Goal: Information Seeking & Learning: Learn about a topic

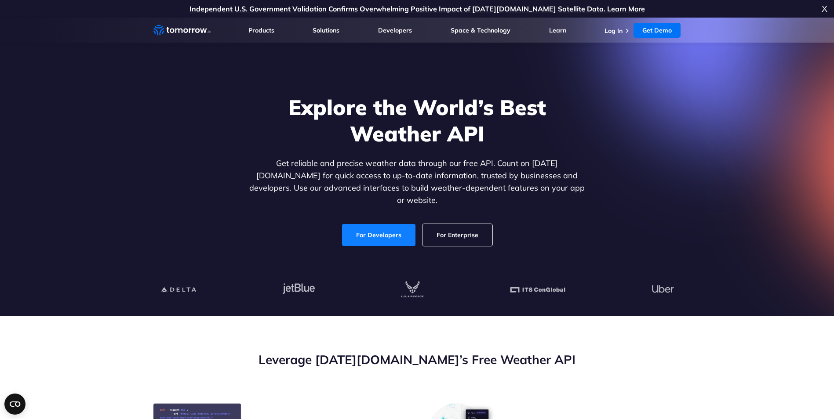
click at [383, 229] on link "For Developers" at bounding box center [378, 235] width 73 height 22
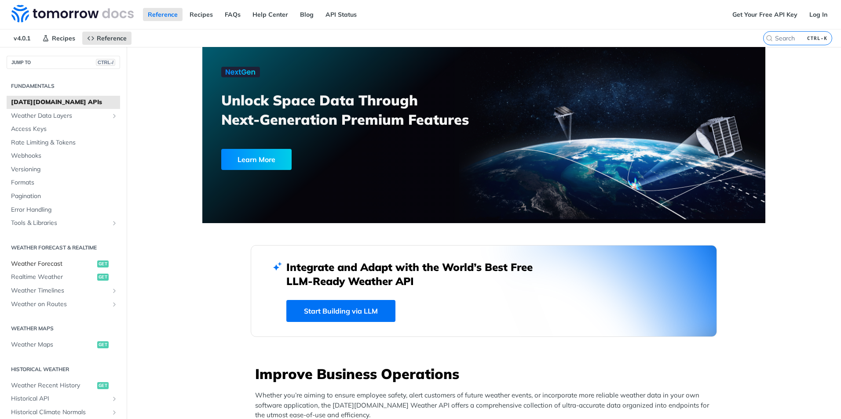
click at [40, 261] on span "Weather Forecast" at bounding box center [53, 264] width 84 height 9
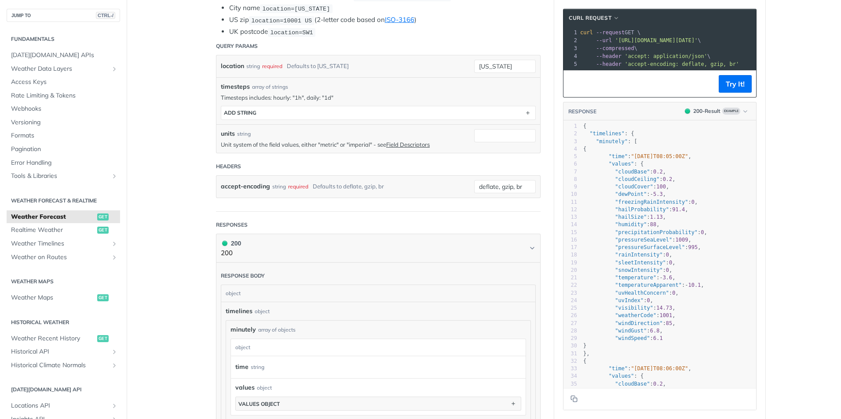
scroll to position [264, 0]
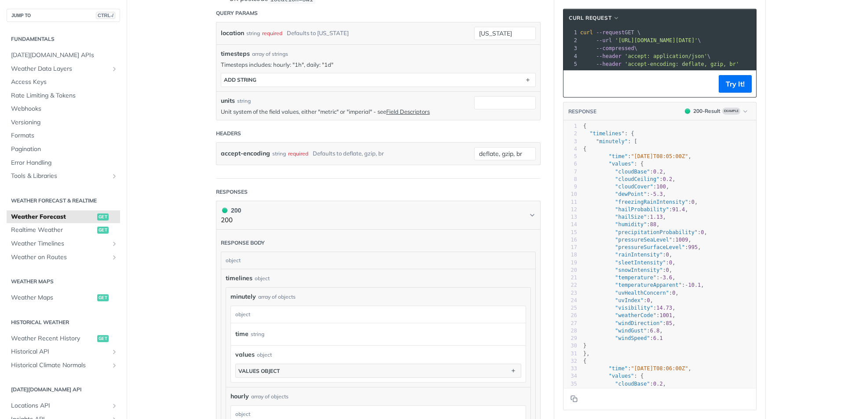
click at [646, 168] on pre ""values" : {" at bounding box center [668, 163] width 175 height 7
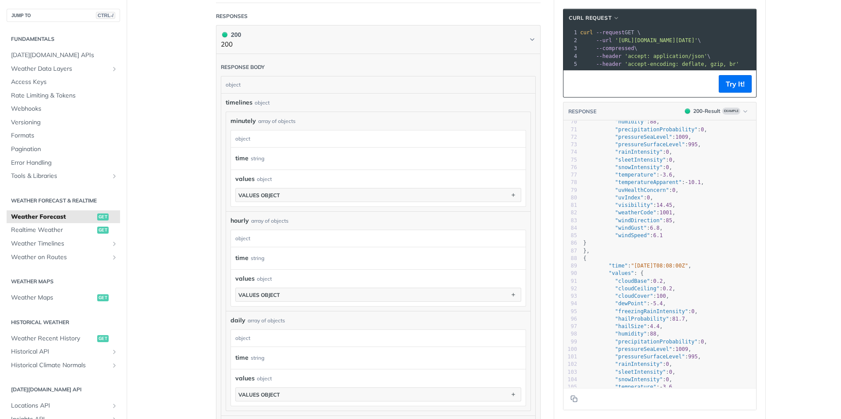
scroll to position [879, 0]
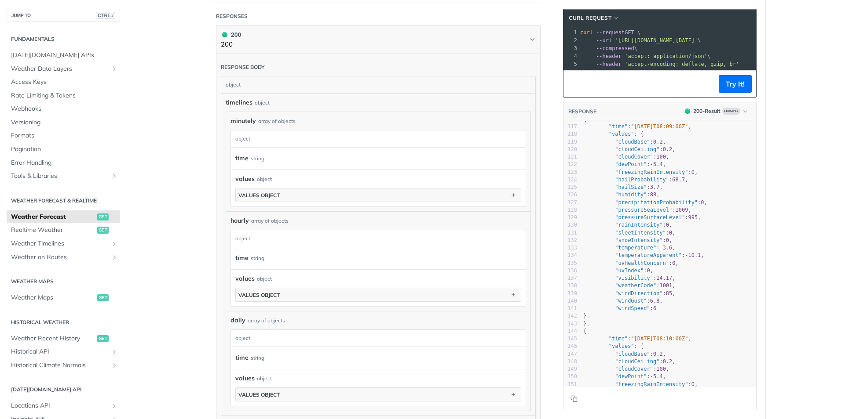
click at [668, 228] on pre ""rainIntensity" : 0 ," at bounding box center [668, 225] width 175 height 7
type textarea "{ "timelines": { "minutely": [ { "time": "[DATE]T08:05:00Z", "values": { "cloud…"
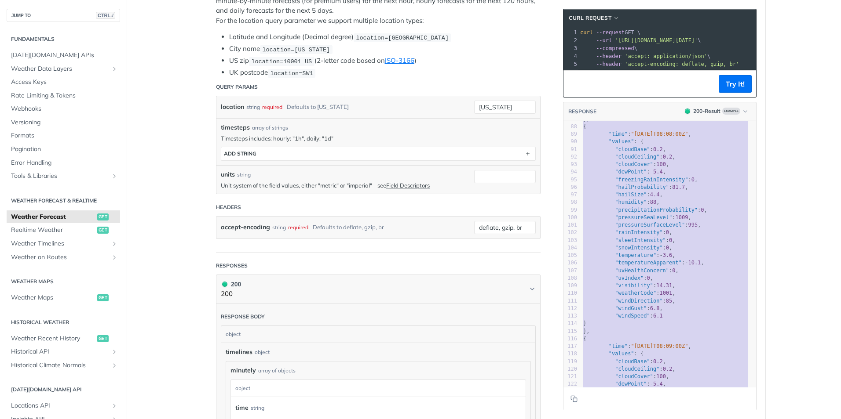
scroll to position [0, 0]
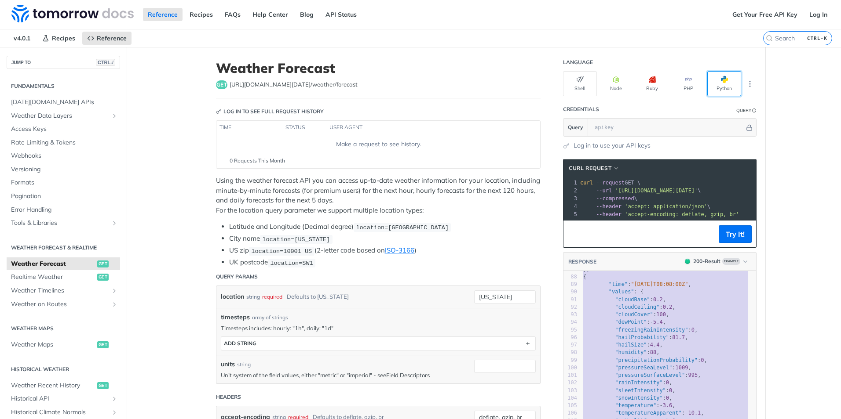
click at [725, 90] on button "Python" at bounding box center [724, 83] width 34 height 25
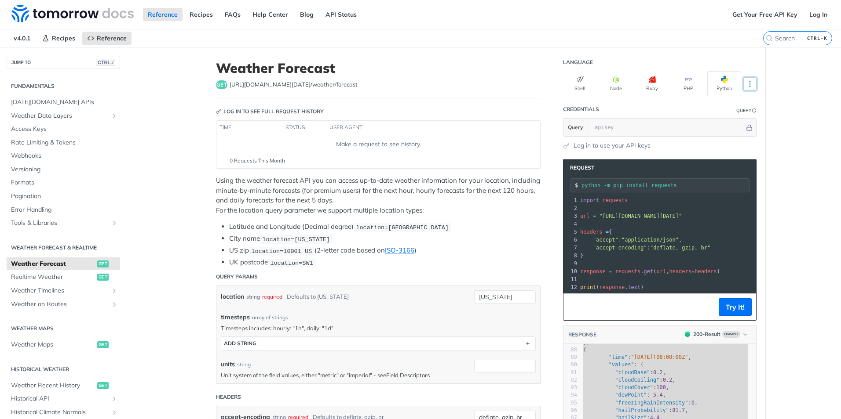
click at [746, 79] on button "More Languages" at bounding box center [749, 83] width 13 height 13
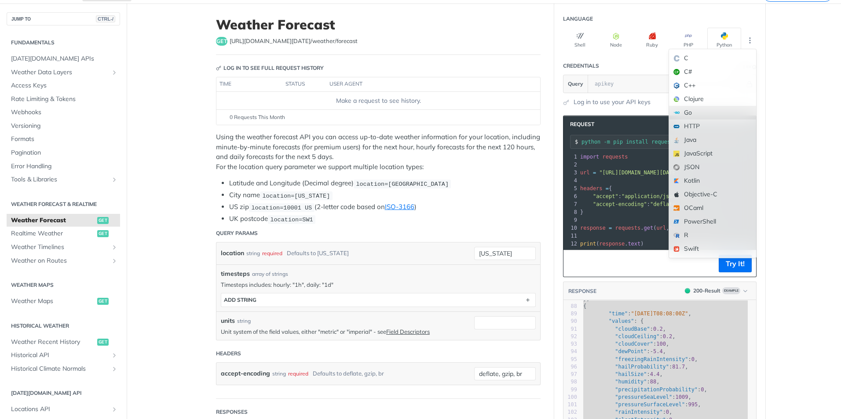
scroll to position [44, 0]
click at [716, 154] on div "JavaScript" at bounding box center [712, 153] width 87 height 14
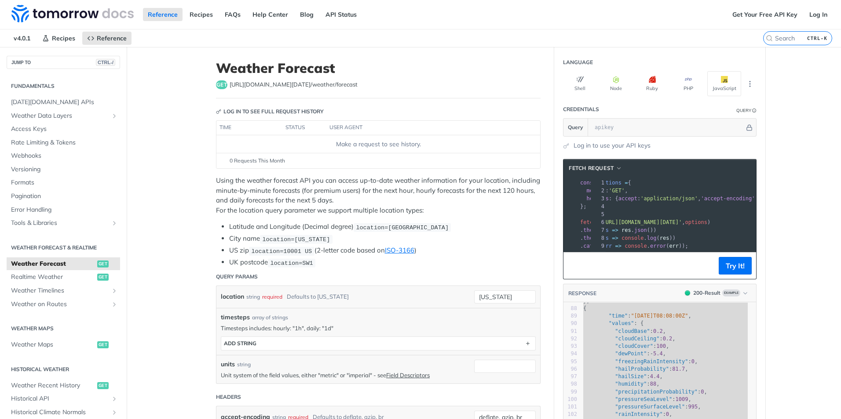
scroll to position [0, 0]
click at [634, 214] on pre "​" at bounding box center [697, 215] width 238 height 8
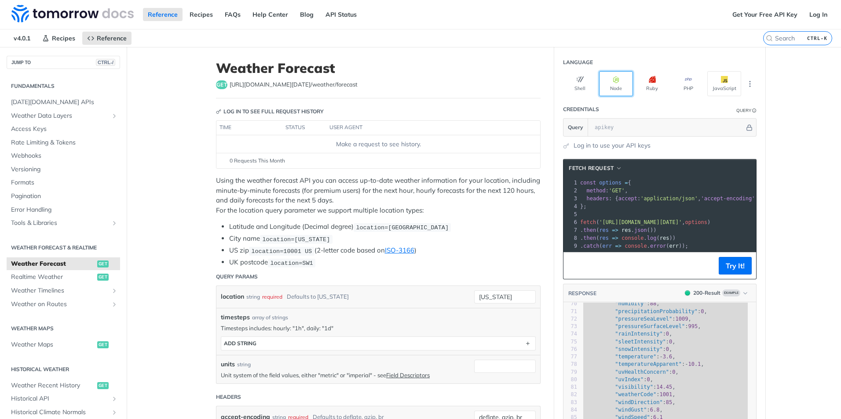
click at [607, 82] on button "Node" at bounding box center [616, 83] width 34 height 25
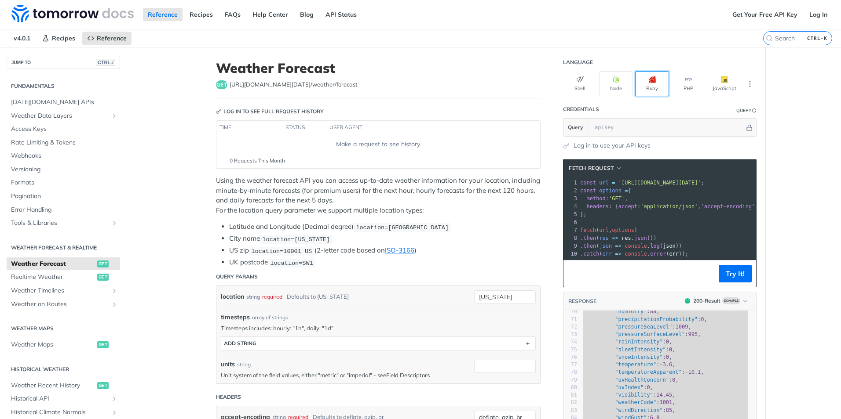
click at [648, 82] on icon "button" at bounding box center [651, 79] width 7 height 7
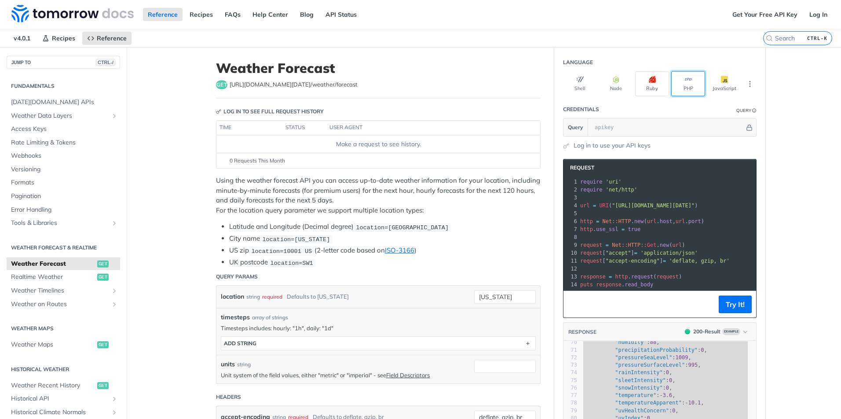
click at [679, 79] on button "PHP" at bounding box center [688, 83] width 34 height 25
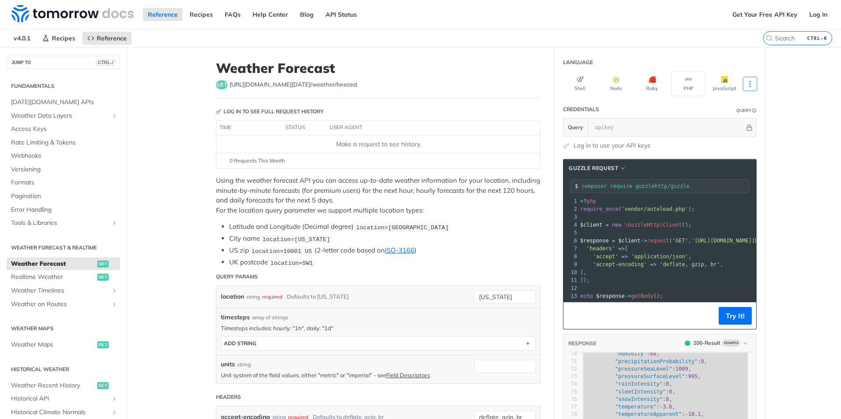
click at [746, 80] on icon "More ellipsis" at bounding box center [750, 84] width 8 height 8
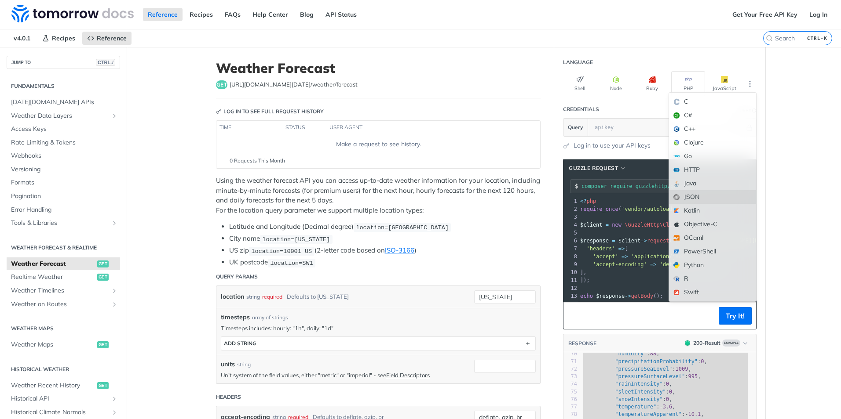
click at [703, 200] on div "JSON" at bounding box center [712, 197] width 87 height 14
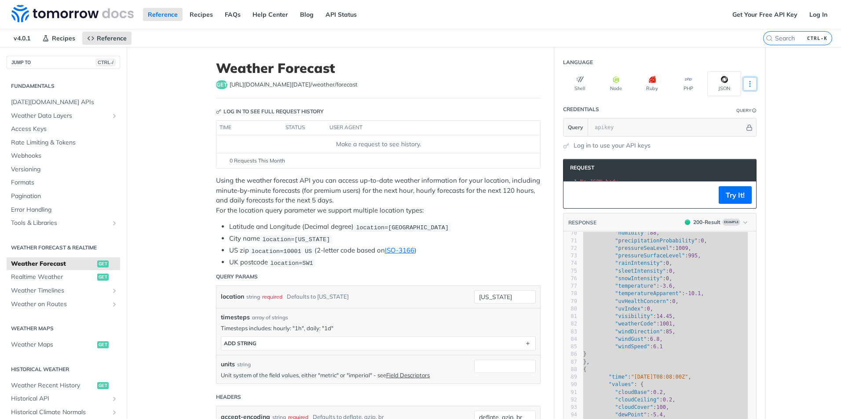
click at [746, 82] on icon "More ellipsis" at bounding box center [750, 84] width 8 height 8
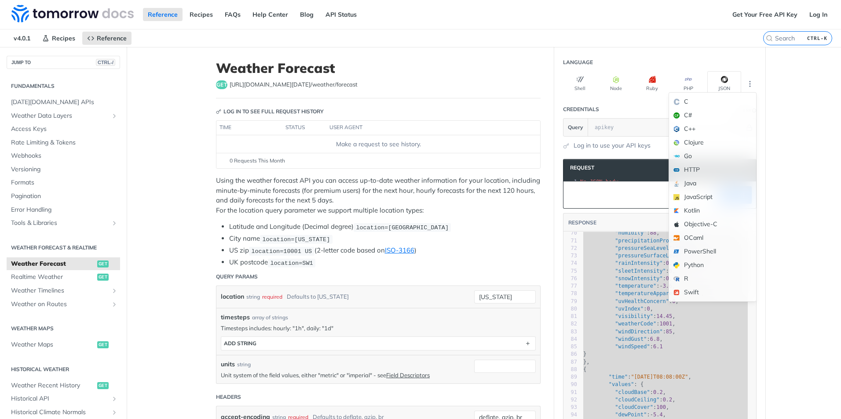
click at [699, 122] on div "C C# C++ Clojure Go HTTP Java JavaScript Kotlin Objective-C OCaml PowerShell Py…" at bounding box center [712, 197] width 88 height 210
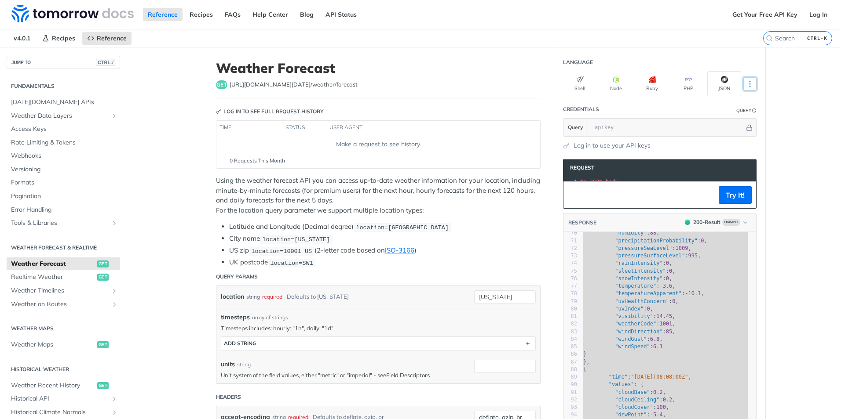
click at [746, 80] on icon "More ellipsis" at bounding box center [750, 84] width 8 height 8
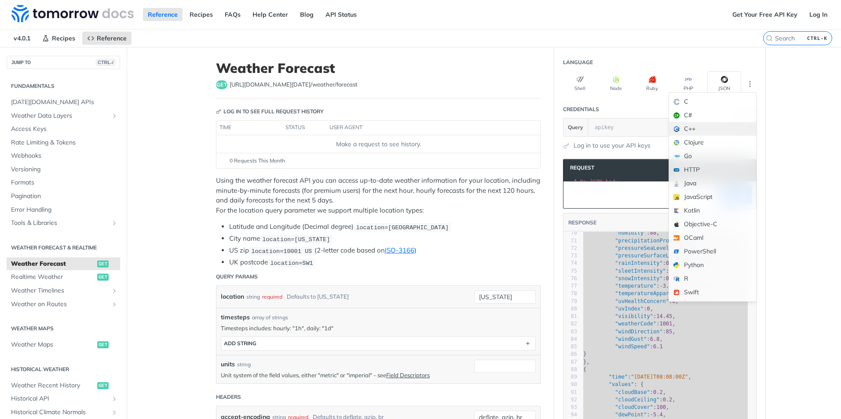
click at [718, 127] on div "C++" at bounding box center [712, 129] width 87 height 14
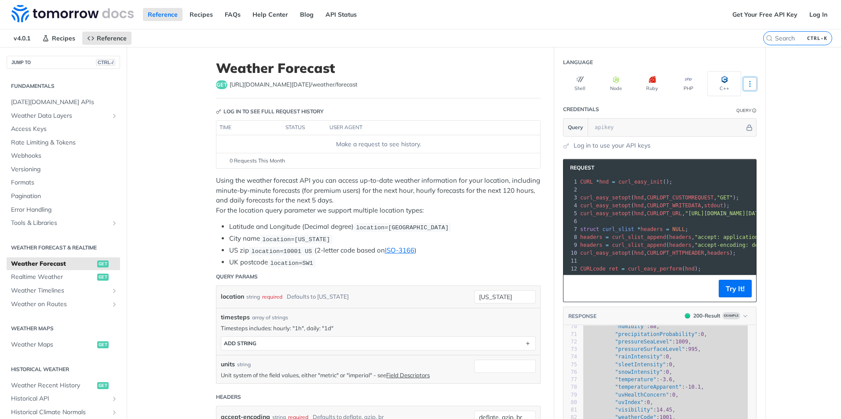
click at [746, 81] on icon "More ellipsis" at bounding box center [750, 84] width 8 height 8
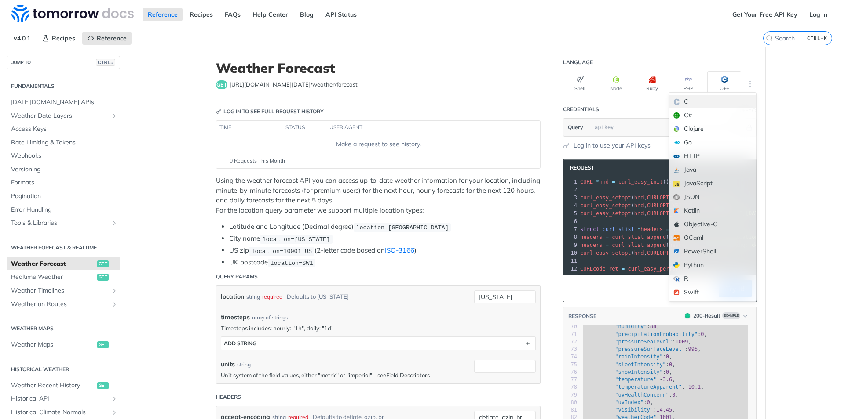
click at [711, 102] on div "C" at bounding box center [712, 102] width 87 height 14
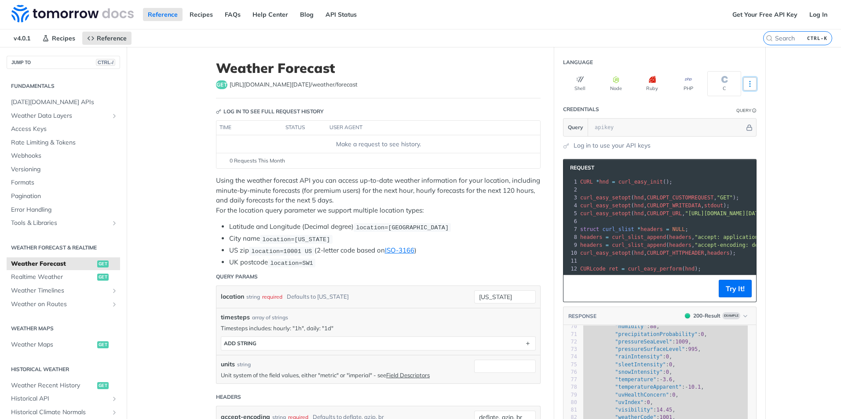
click at [752, 80] on button "More Languages" at bounding box center [749, 83] width 13 height 13
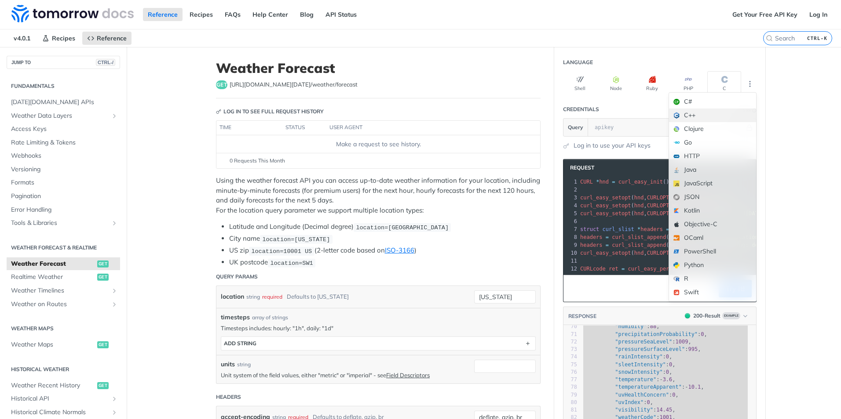
click at [718, 117] on div "C++" at bounding box center [712, 116] width 87 height 14
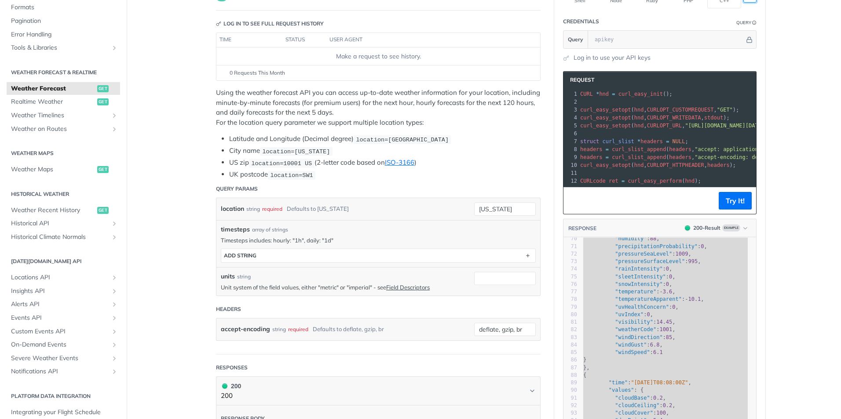
scroll to position [132, 0]
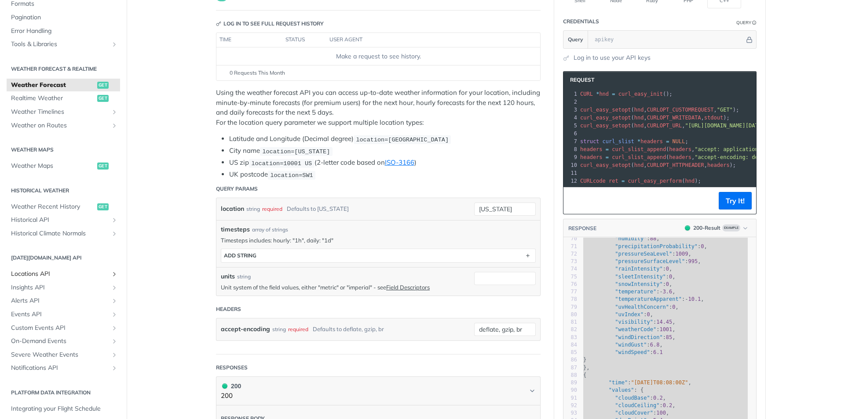
click at [29, 270] on span "Locations API" at bounding box center [60, 274] width 98 height 9
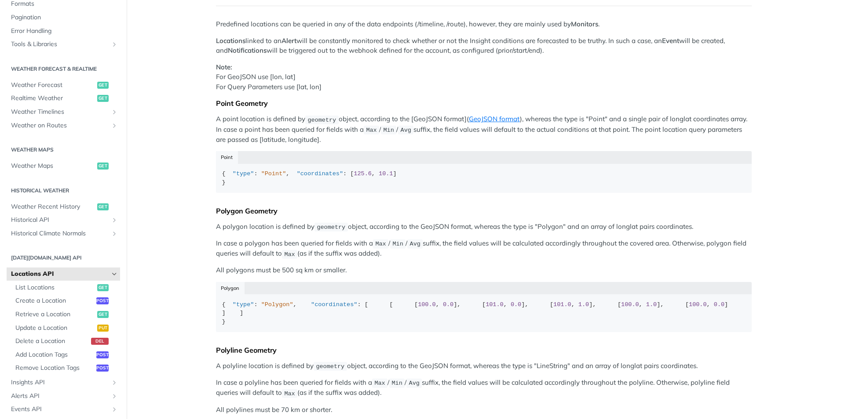
scroll to position [44, 0]
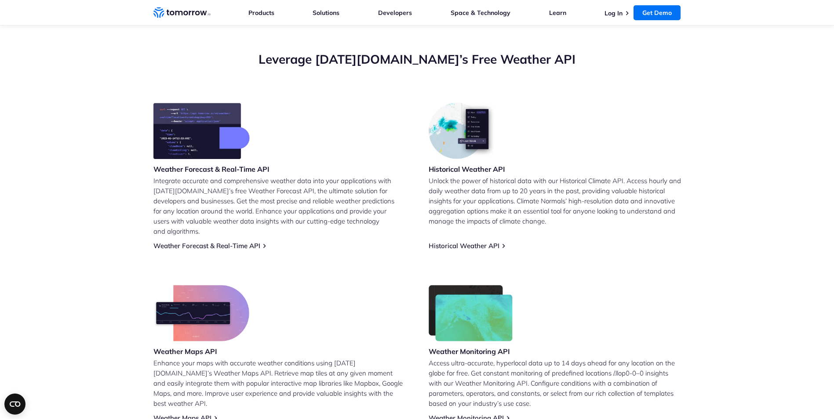
scroll to position [308, 0]
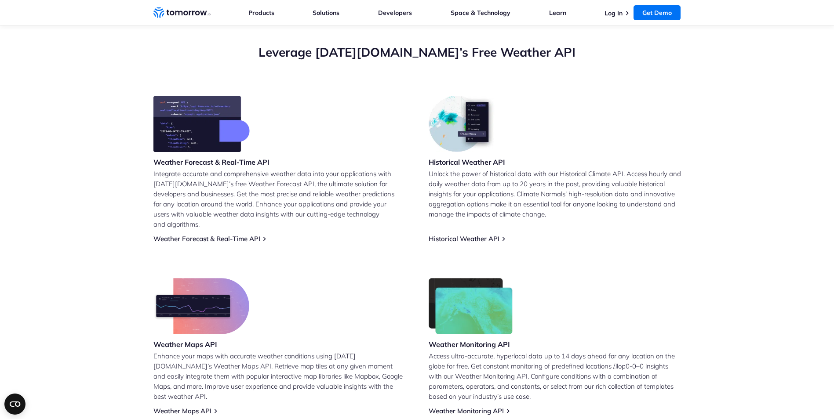
click at [181, 165] on h3 "Weather Forecast & Real-Time API" at bounding box center [211, 162] width 116 height 10
click at [193, 135] on img at bounding box center [201, 124] width 96 height 56
click at [223, 235] on link "Weather Forecast & Real-Time API" at bounding box center [206, 239] width 107 height 8
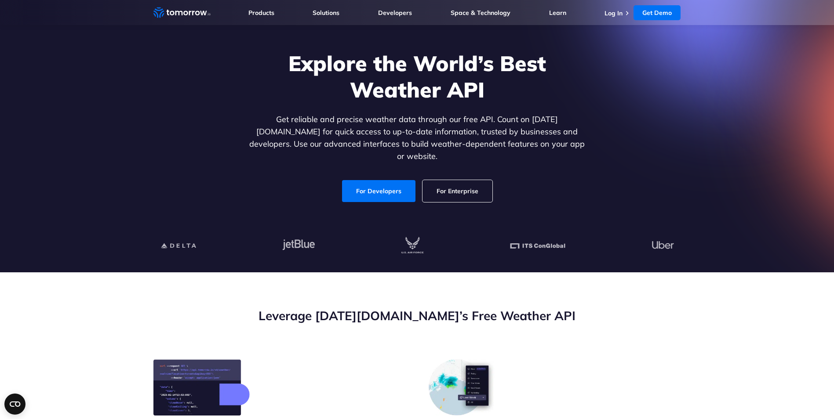
scroll to position [220, 0]
